Goal: Information Seeking & Learning: Learn about a topic

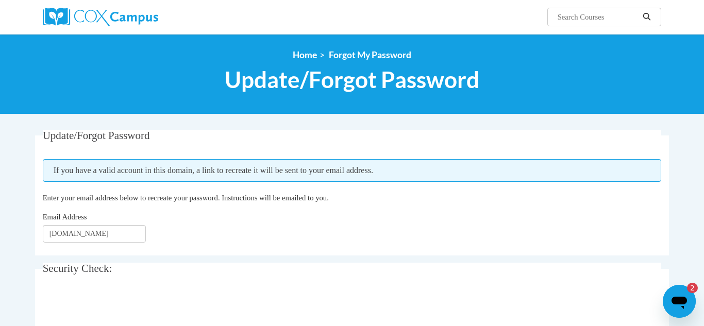
click at [682, 296] on icon "Open messaging window, 2 unread messages" at bounding box center [679, 301] width 19 height 19
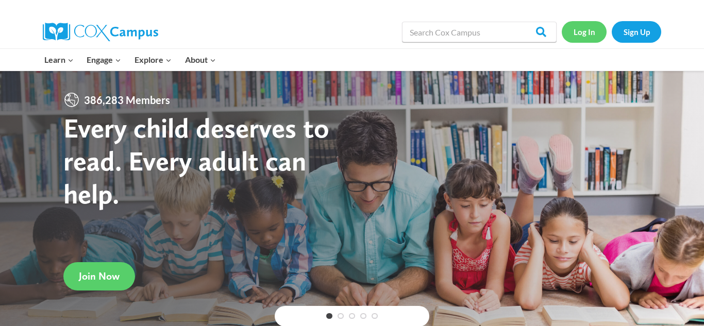
click at [592, 32] on link "Log In" at bounding box center [584, 31] width 45 height 21
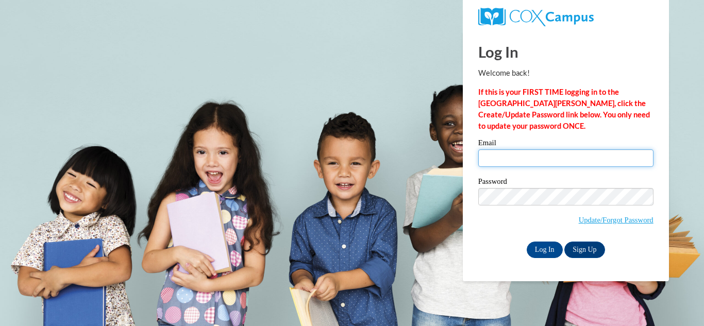
click at [503, 154] on input "Email" at bounding box center [566, 159] width 175 height 18
type input "raye7403@gmail.com"
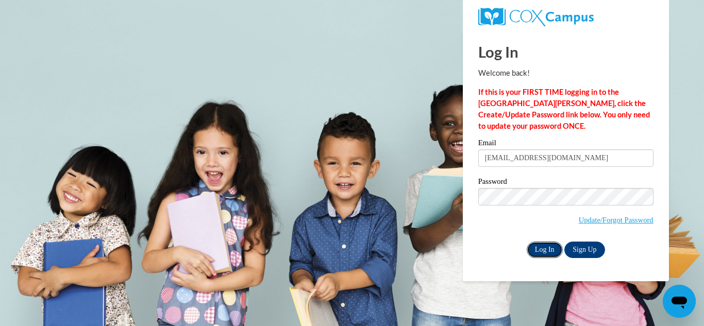
click at [552, 250] on input "Log In" at bounding box center [545, 250] width 36 height 17
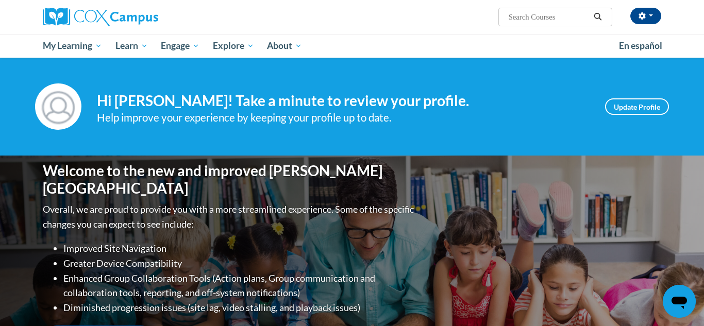
click at [560, 14] on input "Search..." at bounding box center [549, 17] width 83 height 12
type input "dual data"
click at [598, 18] on icon "Search" at bounding box center [598, 17] width 9 height 8
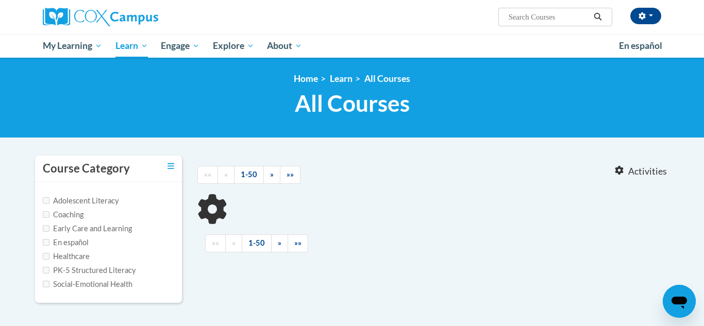
type input "dual data"
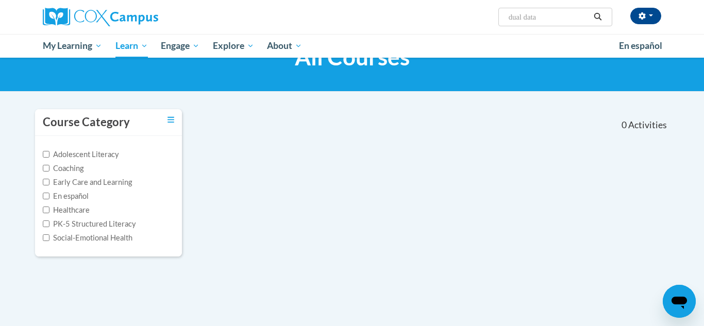
scroll to position [37, 0]
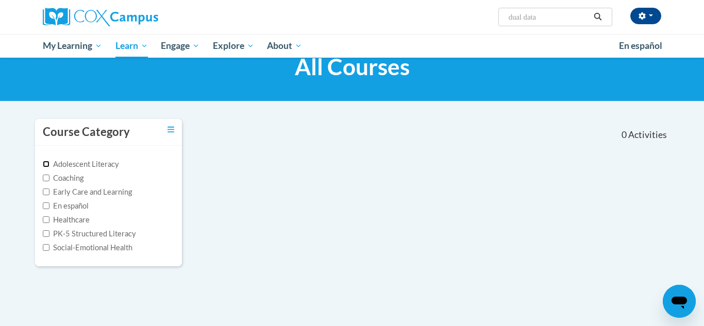
click at [45, 165] on input "Adolescent Literacy" at bounding box center [46, 164] width 7 height 7
checkbox input "true"
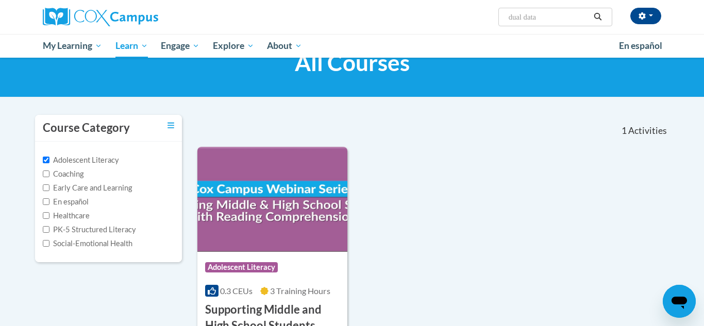
scroll to position [34, 0]
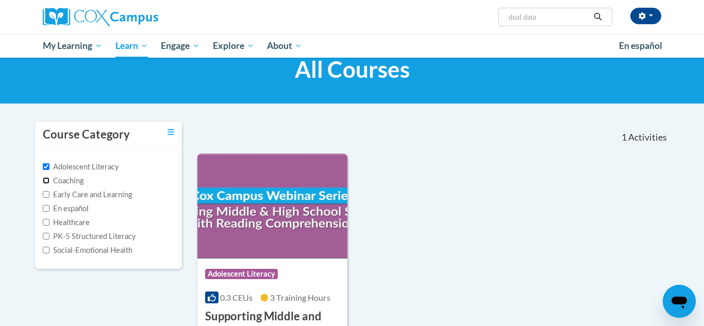
click at [48, 181] on input "Coaching" at bounding box center [46, 180] width 7 height 7
checkbox input "true"
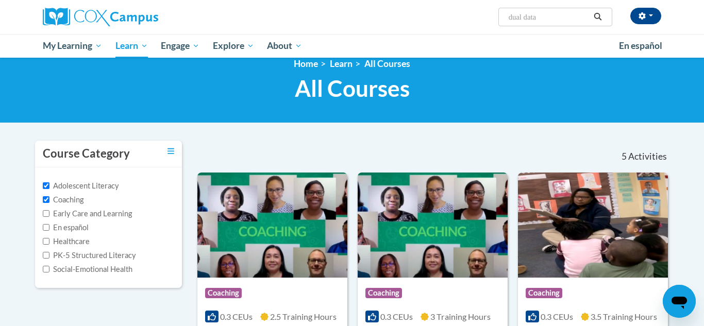
scroll to position [11, 0]
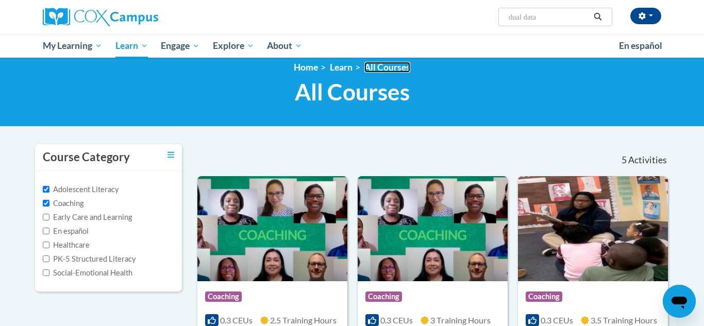
click at [391, 70] on link "All Courses" at bounding box center [388, 67] width 46 height 11
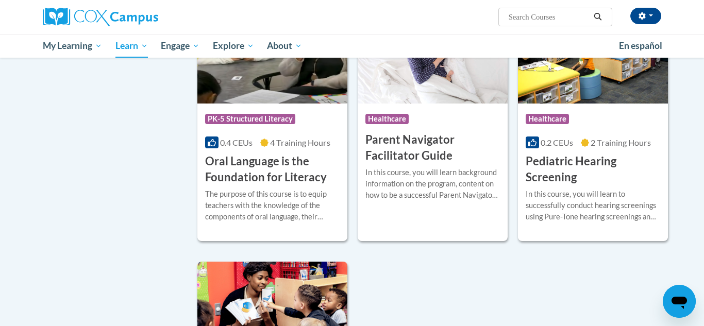
scroll to position [2124, 0]
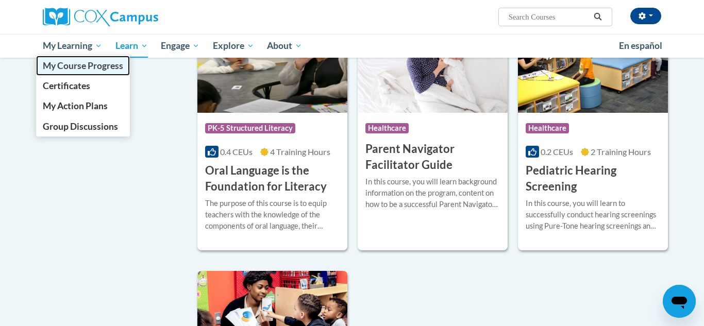
click at [78, 65] on span "My Course Progress" at bounding box center [83, 65] width 80 height 11
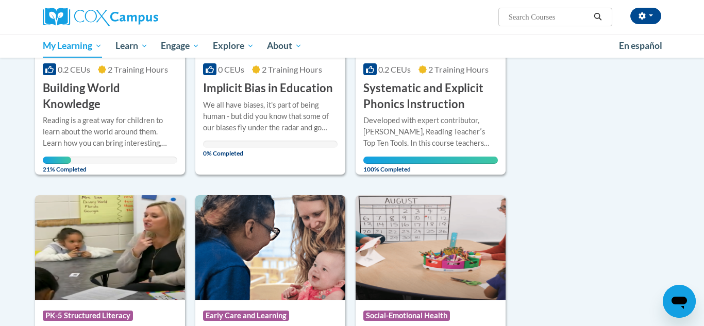
scroll to position [247, 0]
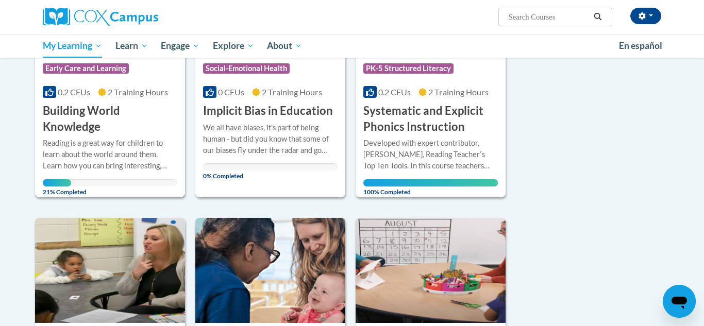
click at [112, 151] on div "Reading is a great way for children to learn about the world around them. Learn…" at bounding box center [110, 155] width 135 height 34
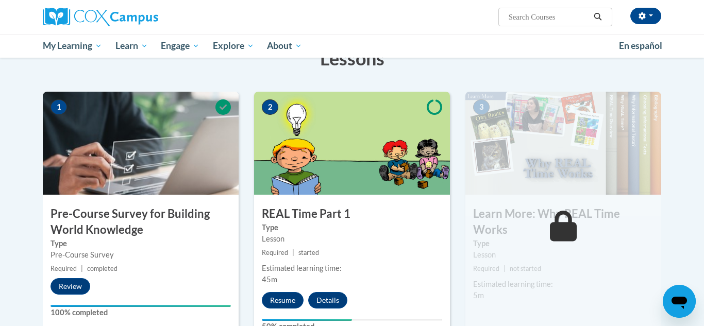
scroll to position [178, 0]
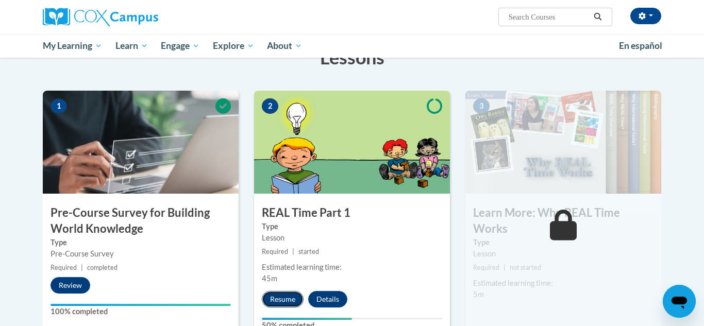
click at [285, 301] on button "Resume" at bounding box center [283, 299] width 42 height 17
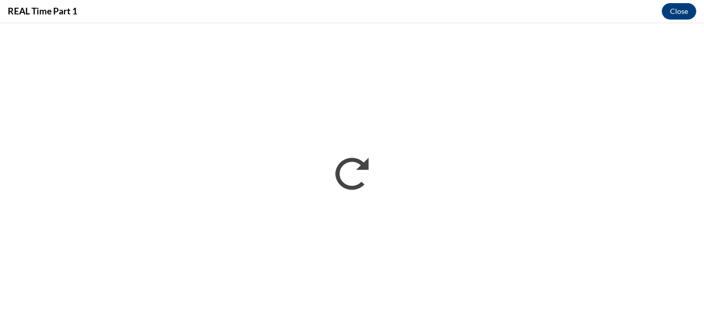
scroll to position [0, 0]
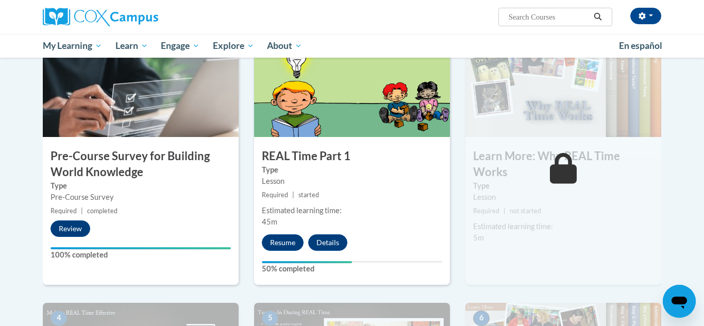
scroll to position [242, 0]
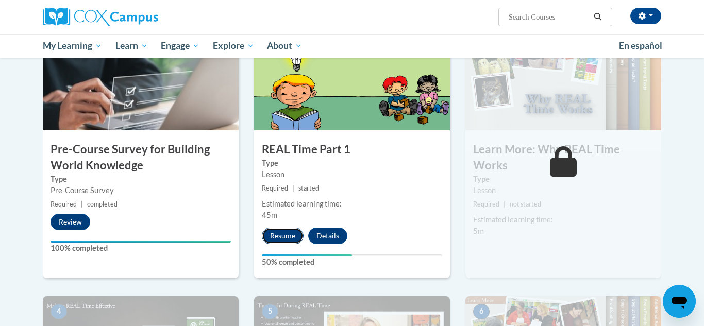
click at [281, 238] on button "Resume" at bounding box center [283, 236] width 42 height 17
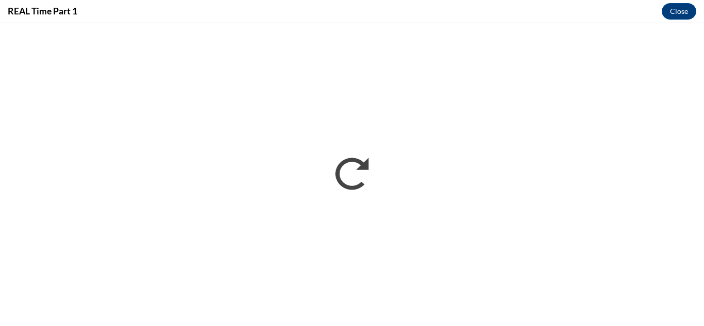
scroll to position [0, 0]
